Goal: Download file/media

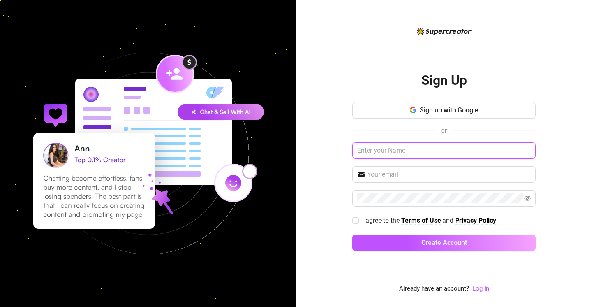
click at [382, 145] on input "text" at bounding box center [443, 150] width 183 height 16
click at [483, 289] on link "Log In" at bounding box center [480, 287] width 17 height 7
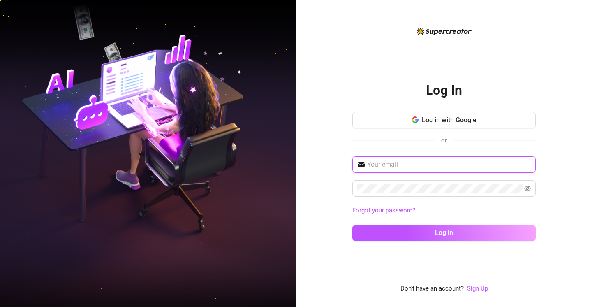
click at [397, 163] on input "text" at bounding box center [449, 164] width 164 height 10
type input "miranda.blakeslee20@gmail.com"
click at [496, 26] on div "Log In Log in with Google or miranda.blakeslee20@gmail.com Forgot your password…" at bounding box center [444, 153] width 296 height 307
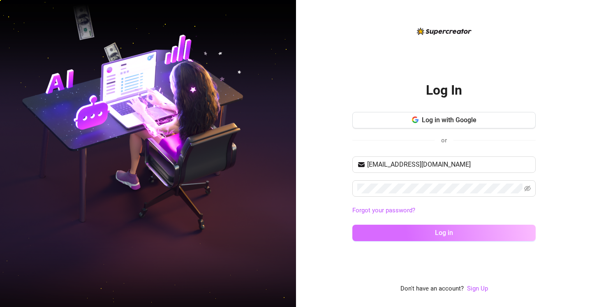
click at [420, 235] on button "Log in" at bounding box center [443, 232] width 183 height 16
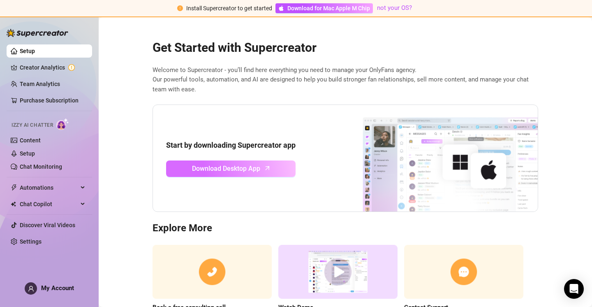
click at [249, 168] on span "Download Desktop App" at bounding box center [226, 168] width 68 height 10
